Goal: Task Accomplishment & Management: Manage account settings

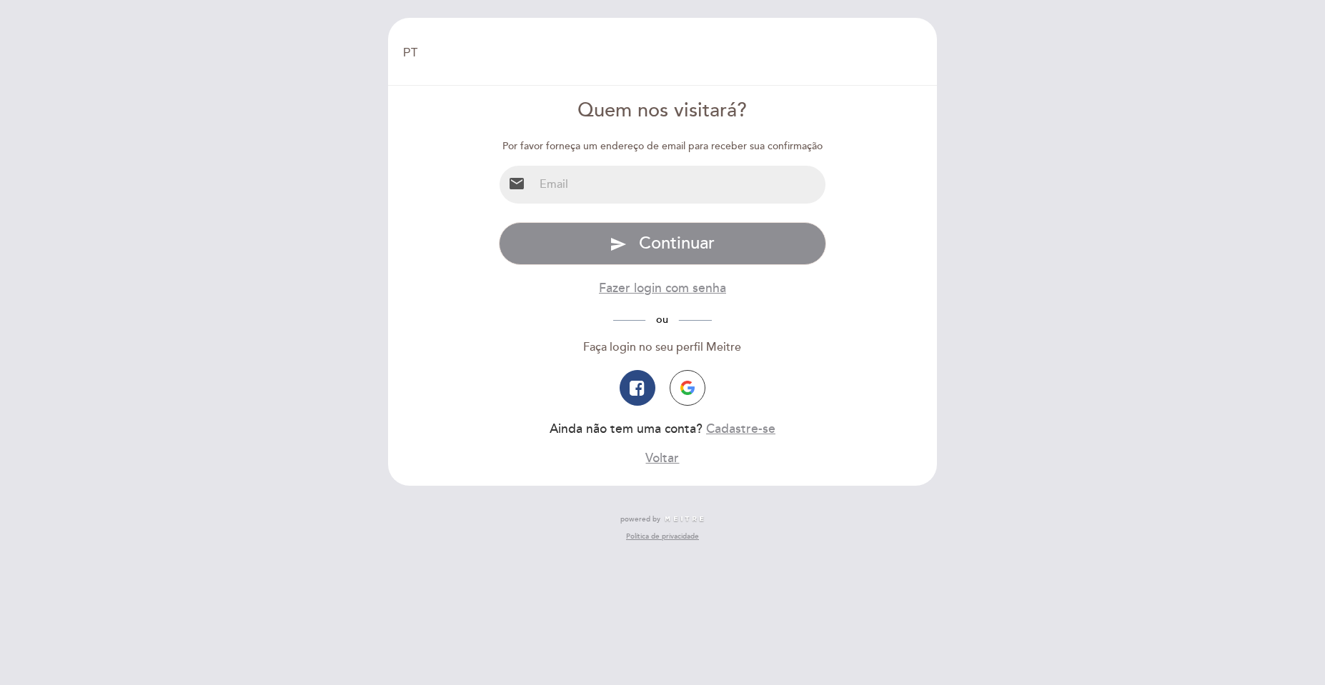
select select "pt"
click at [612, 188] on input "email" at bounding box center [680, 185] width 292 height 38
type input "[EMAIL_ADDRESS][DOMAIN_NAME]"
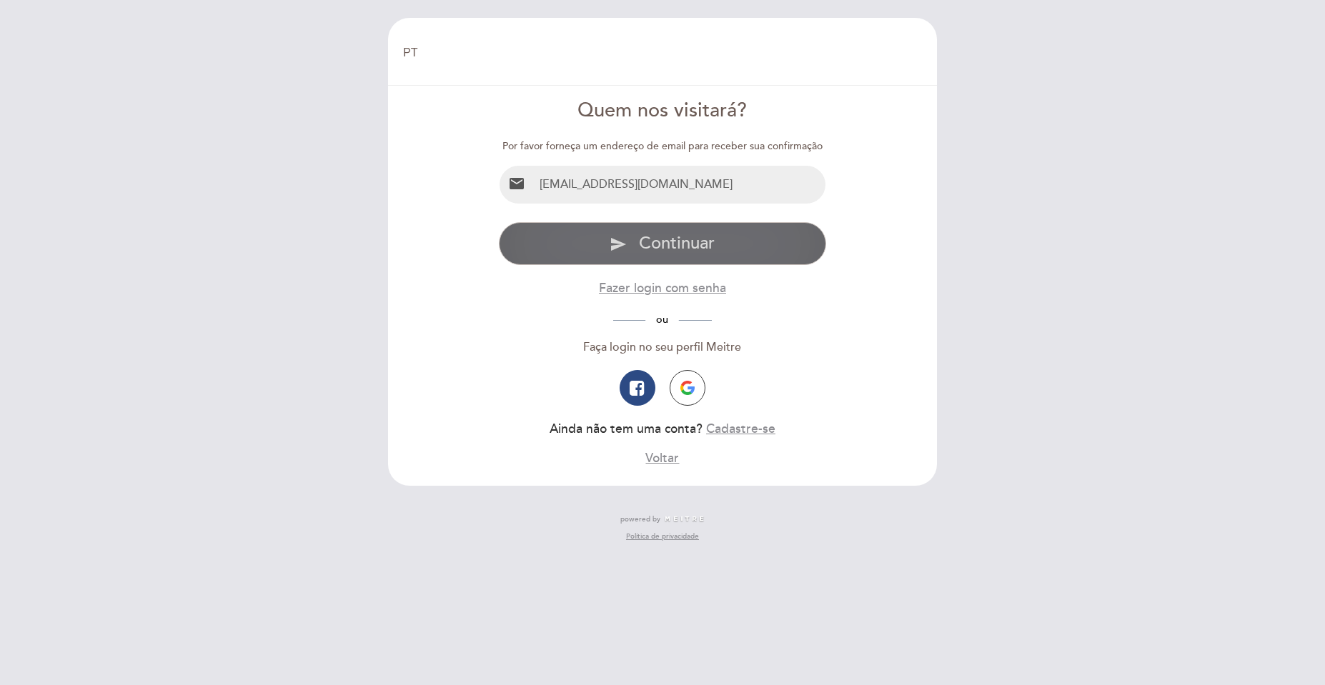
click at [659, 237] on span "Continuar" at bounding box center [677, 243] width 76 height 21
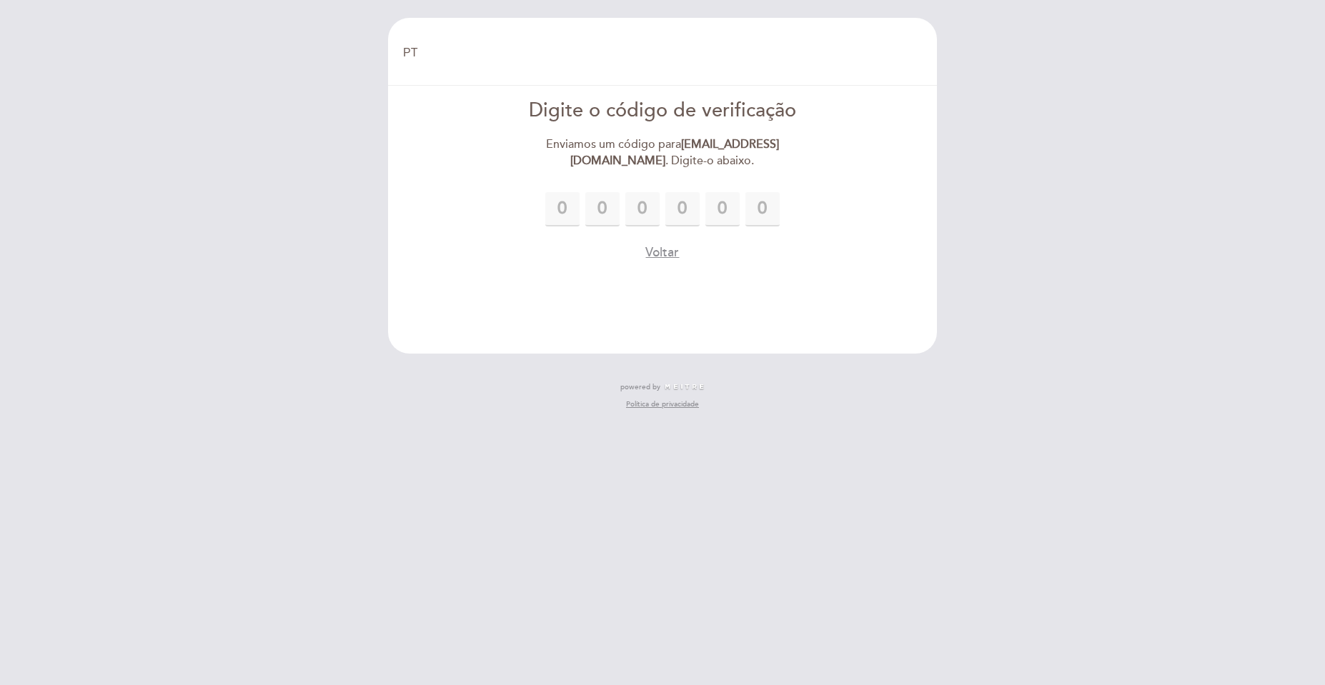
type input "1"
type input "2"
type input "0"
type input "1"
type input "6"
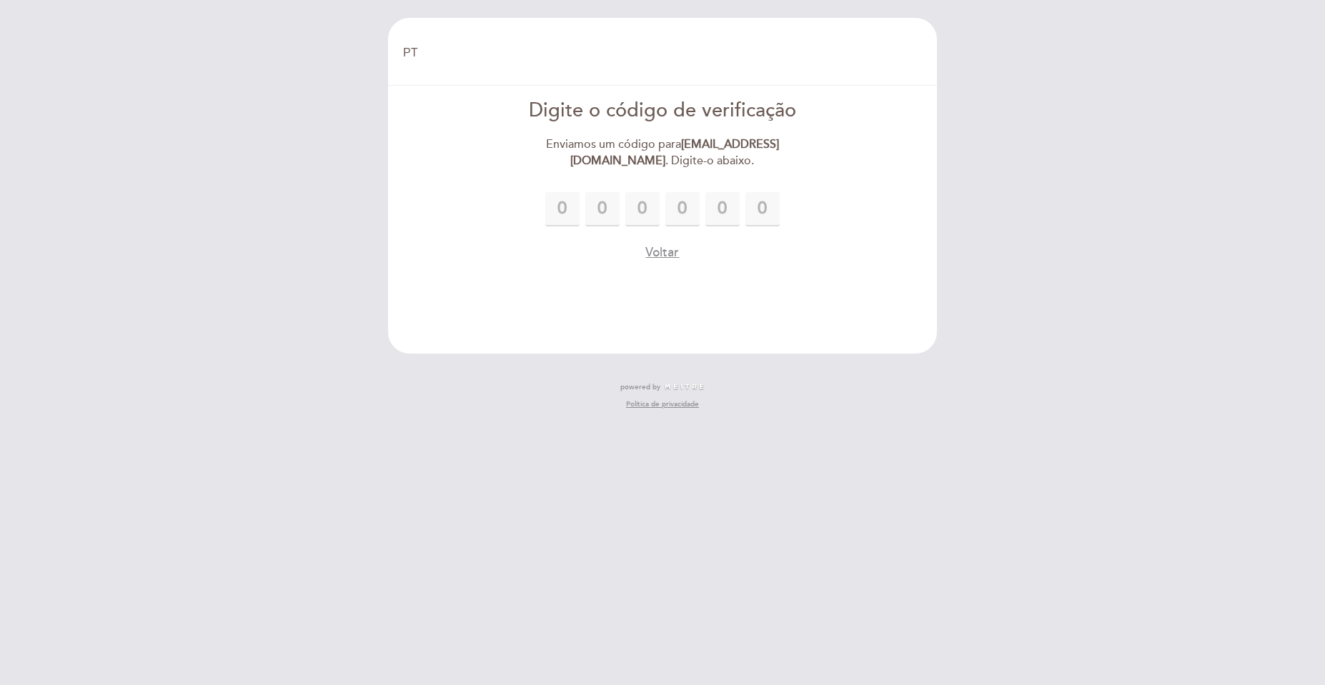
type input "2"
